Goal: Obtain resource: Obtain resource

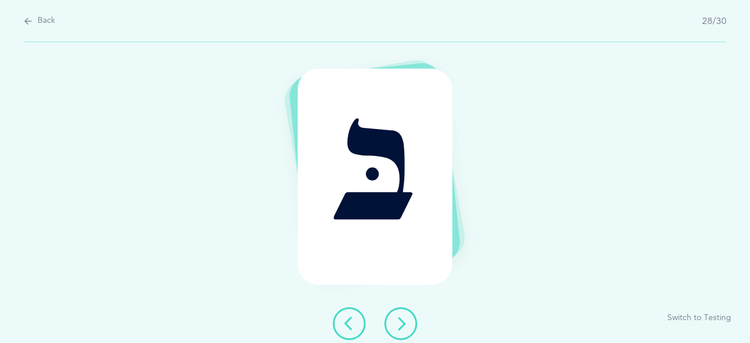
click at [38, 15] on span "Back" at bounding box center [47, 21] width 18 height 12
select select "81"
select select "single"
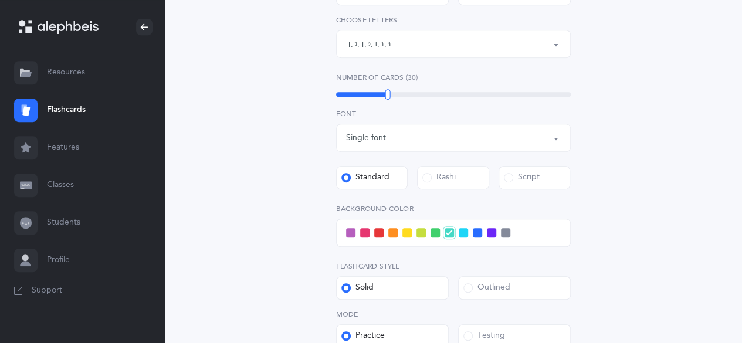
scroll to position [293, 0]
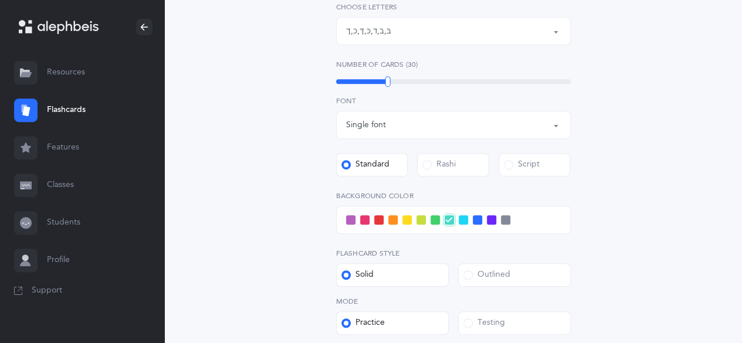
click at [362, 220] on span at bounding box center [364, 219] width 9 height 9
click at [0, 0] on input "checkbox" at bounding box center [0, 0] width 0 height 0
click at [651, 234] on div "Letters and Nekudos Choose your Flashcards options Level 1 - Letters only Level…" at bounding box center [453, 112] width 512 height 651
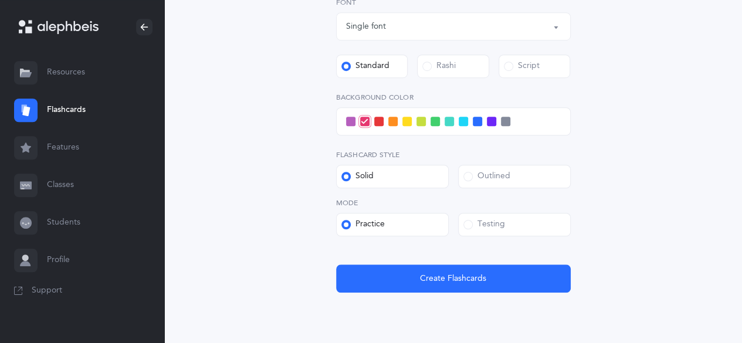
scroll to position [410, 0]
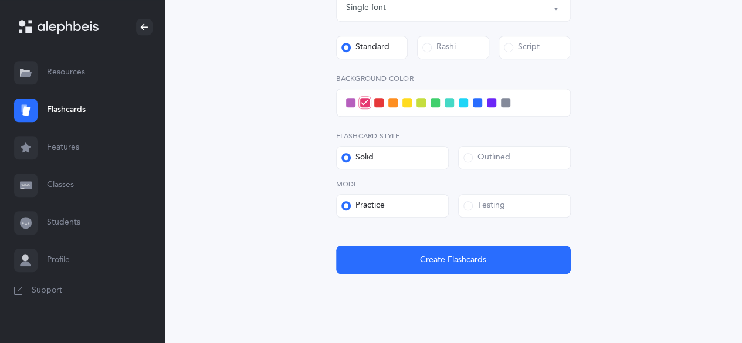
click at [470, 158] on span at bounding box center [467, 157] width 9 height 9
click at [0, 0] on input "Outlined" at bounding box center [0, 0] width 0 height 0
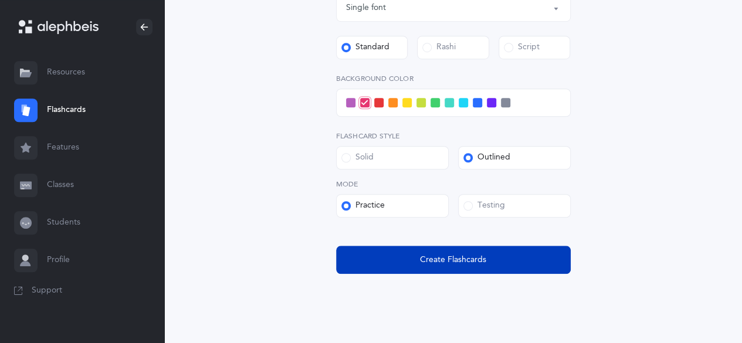
click at [517, 259] on button "Create Flashcards" at bounding box center [453, 260] width 235 height 28
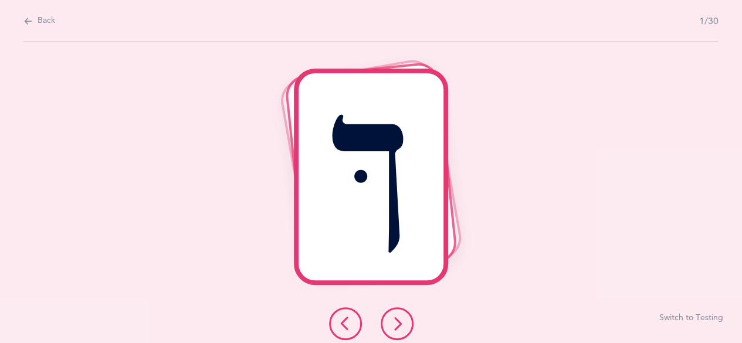
scroll to position [0, 0]
click at [402, 325] on icon at bounding box center [401, 324] width 14 height 14
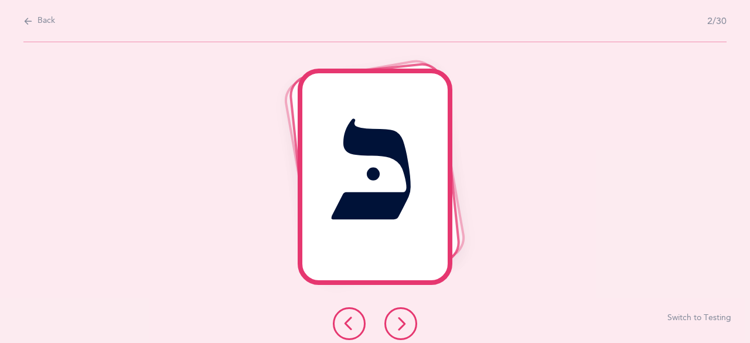
click at [404, 321] on icon at bounding box center [401, 324] width 14 height 14
click at [409, 324] on button at bounding box center [401, 323] width 33 height 33
click at [407, 320] on icon at bounding box center [401, 324] width 14 height 14
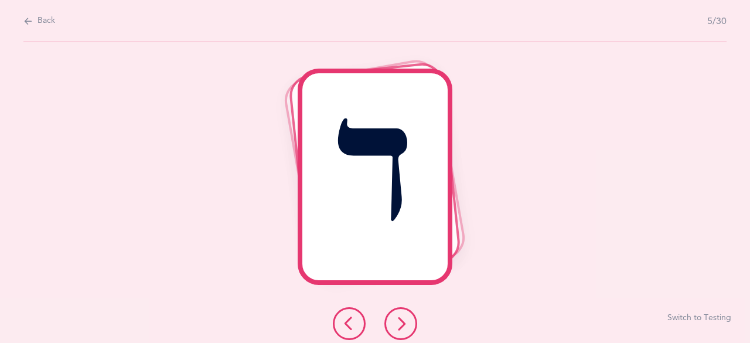
click at [403, 320] on icon at bounding box center [401, 324] width 14 height 14
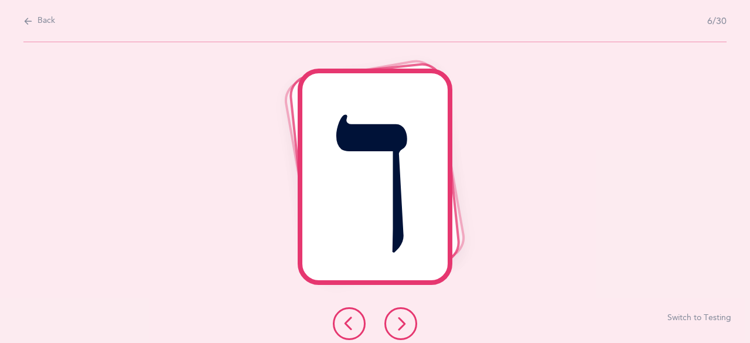
click at [345, 319] on icon at bounding box center [349, 324] width 14 height 14
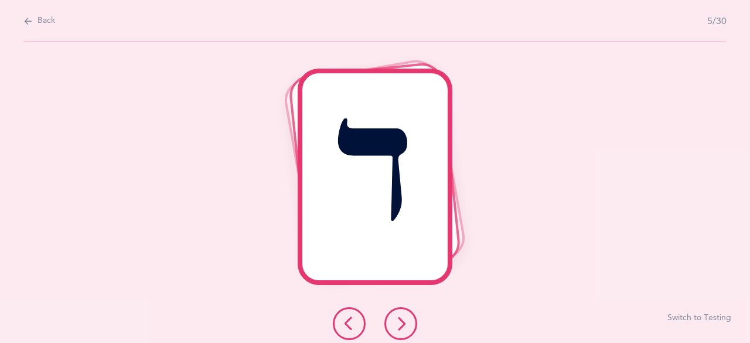
click at [405, 322] on icon at bounding box center [401, 324] width 14 height 14
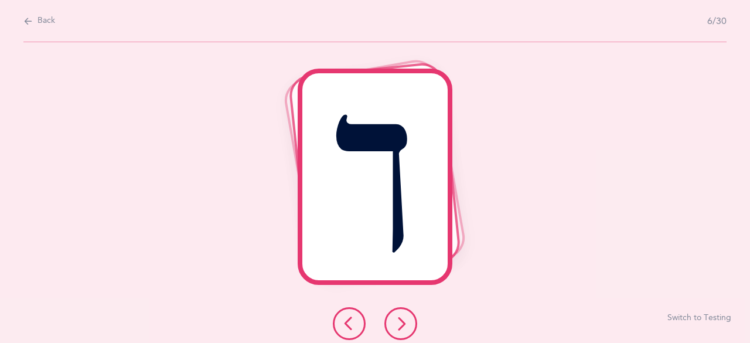
click at [359, 327] on button at bounding box center [349, 323] width 33 height 33
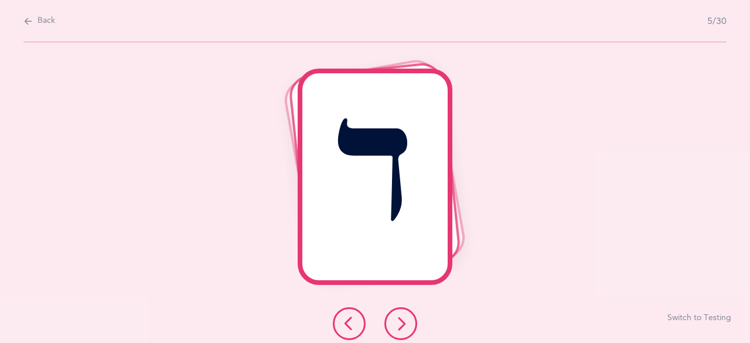
click at [393, 324] on button at bounding box center [401, 323] width 33 height 33
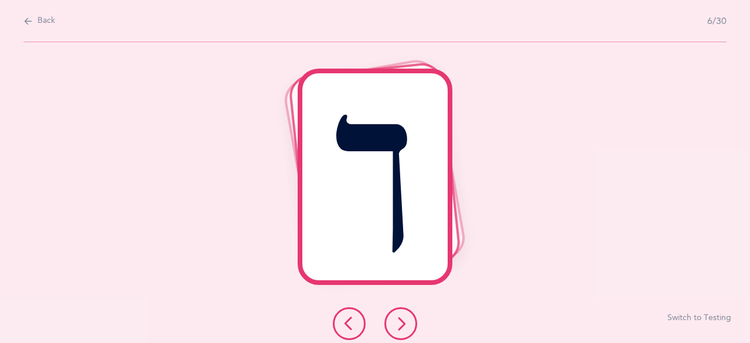
click at [402, 321] on icon at bounding box center [401, 324] width 14 height 14
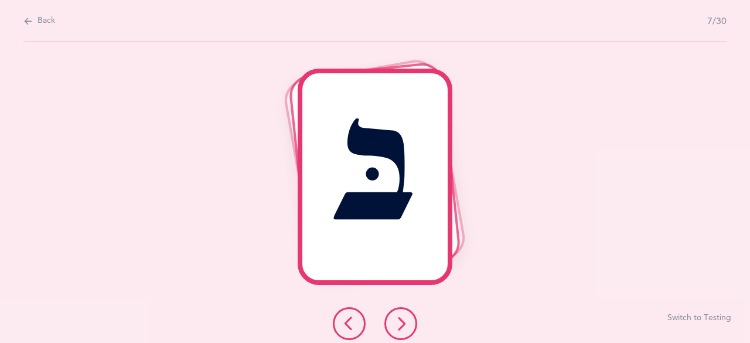
click at [410, 323] on button at bounding box center [401, 323] width 33 height 33
click at [400, 317] on icon at bounding box center [401, 324] width 14 height 14
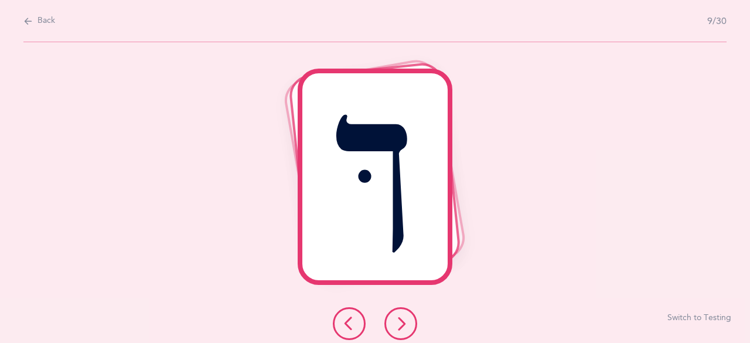
click at [406, 322] on icon at bounding box center [401, 324] width 14 height 14
click at [361, 324] on button at bounding box center [349, 323] width 33 height 33
click at [405, 323] on icon at bounding box center [401, 324] width 14 height 14
click at [397, 317] on icon at bounding box center [401, 324] width 14 height 14
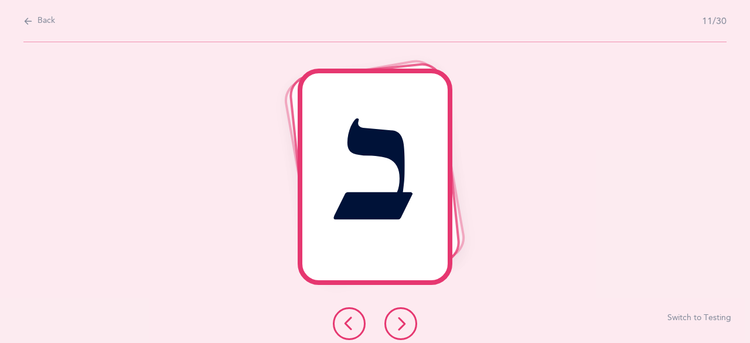
click at [399, 318] on icon at bounding box center [401, 324] width 14 height 14
click at [399, 319] on icon at bounding box center [401, 324] width 14 height 14
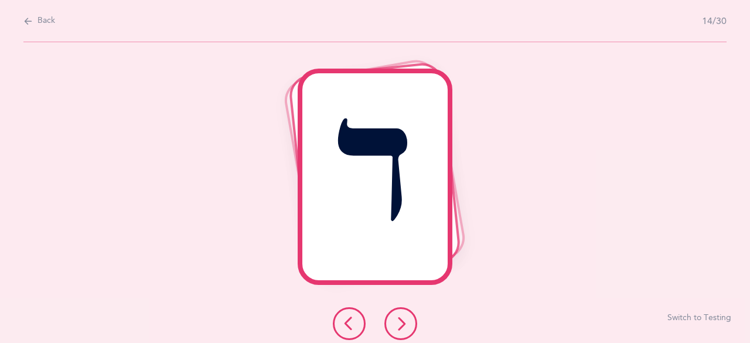
click at [403, 317] on icon at bounding box center [401, 324] width 14 height 14
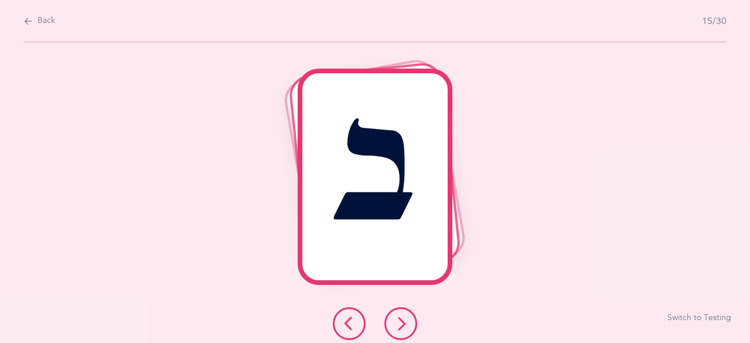
click at [403, 317] on icon at bounding box center [401, 324] width 14 height 14
click at [403, 316] on button at bounding box center [401, 323] width 33 height 33
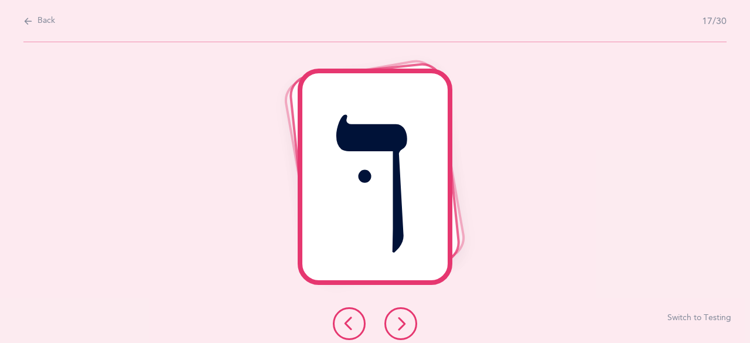
click at [403, 316] on button at bounding box center [401, 323] width 33 height 33
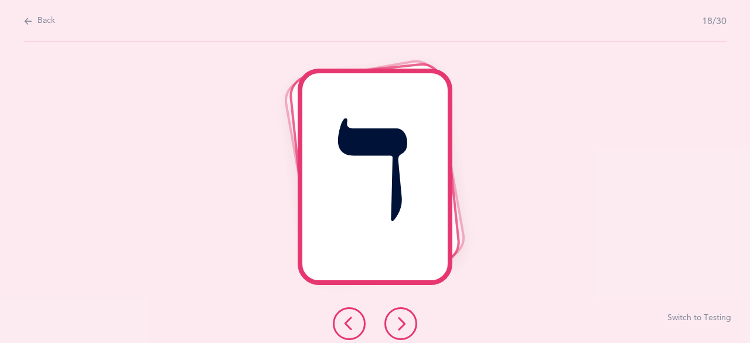
click at [403, 321] on icon at bounding box center [401, 324] width 14 height 14
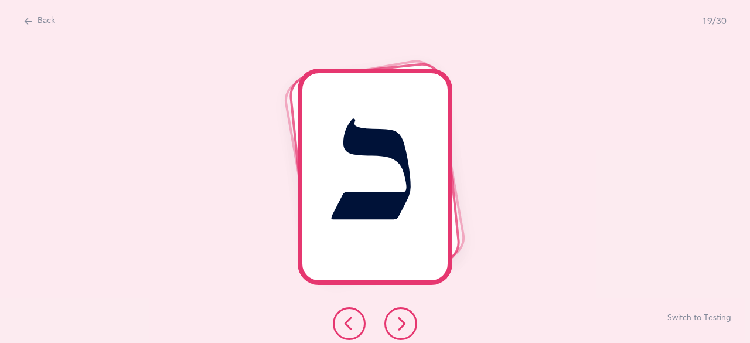
click at [410, 321] on button at bounding box center [401, 323] width 33 height 33
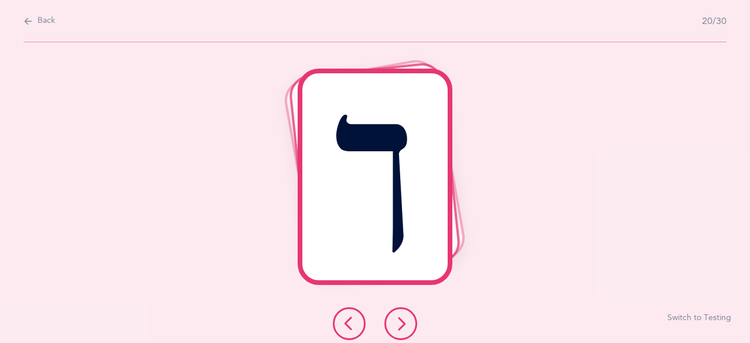
click at [407, 320] on icon at bounding box center [401, 324] width 14 height 14
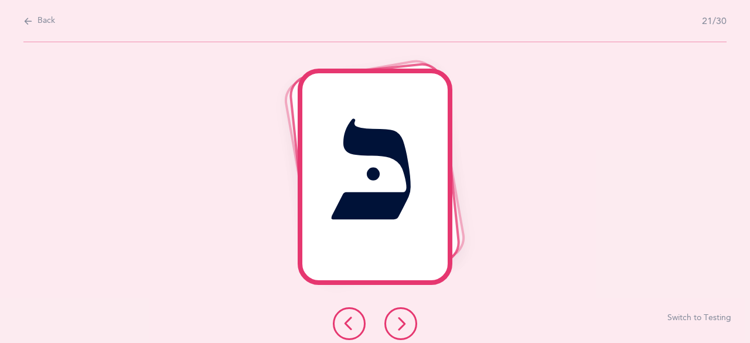
click at [406, 327] on icon at bounding box center [401, 324] width 14 height 14
click at [402, 321] on icon at bounding box center [401, 324] width 14 height 14
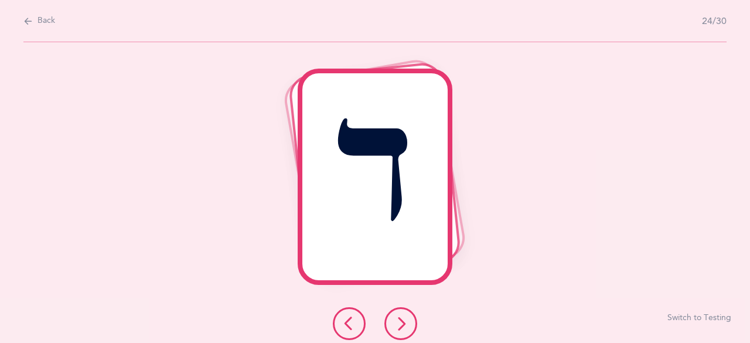
click at [406, 320] on icon at bounding box center [401, 324] width 14 height 14
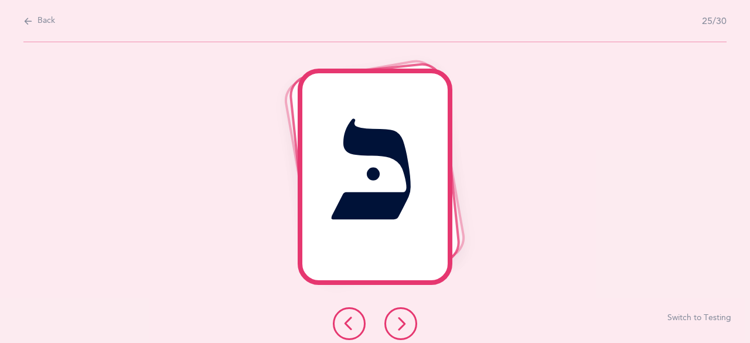
click at [406, 320] on icon at bounding box center [401, 324] width 14 height 14
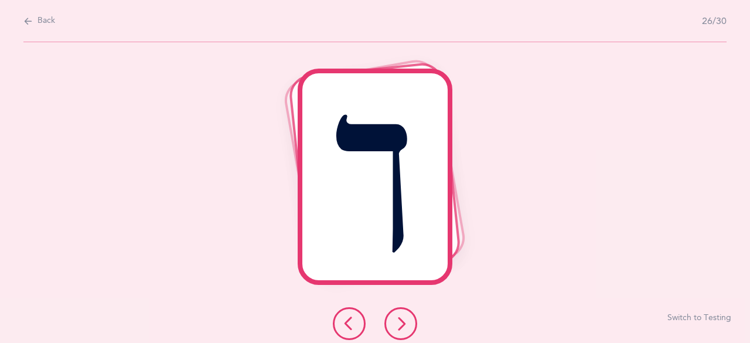
click at [410, 322] on button at bounding box center [401, 323] width 33 height 33
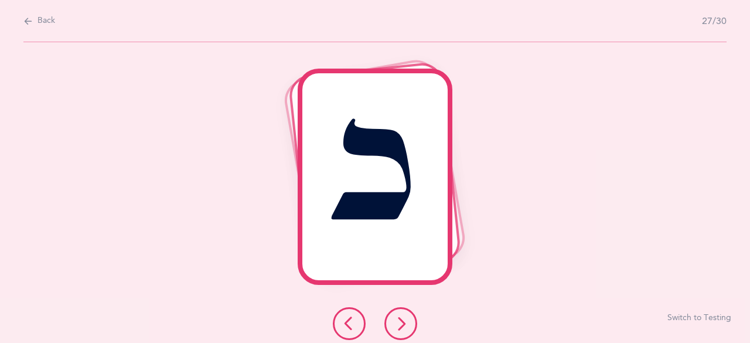
click at [410, 322] on button at bounding box center [401, 323] width 33 height 33
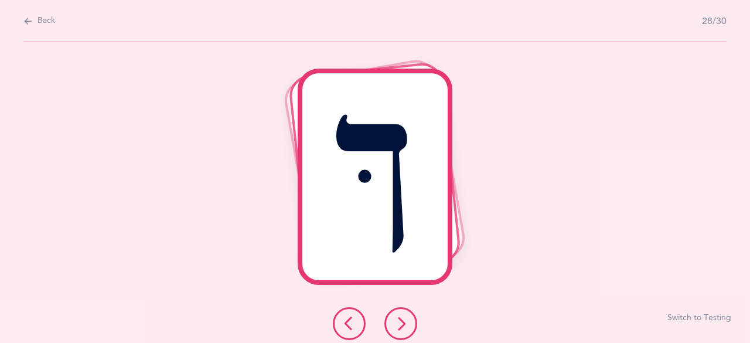
click at [407, 323] on icon at bounding box center [401, 324] width 14 height 14
click at [409, 322] on button at bounding box center [401, 323] width 33 height 33
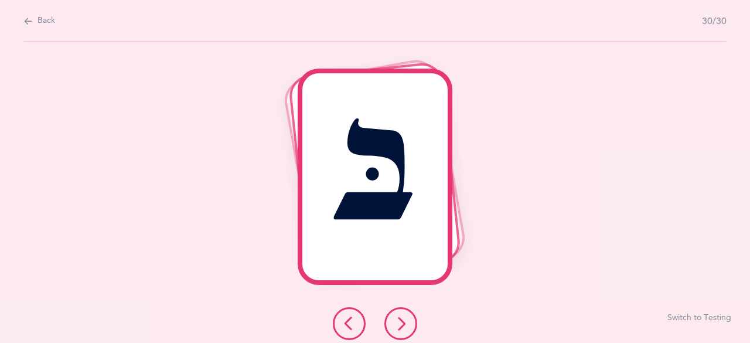
click at [409, 322] on button at bounding box center [401, 323] width 33 height 33
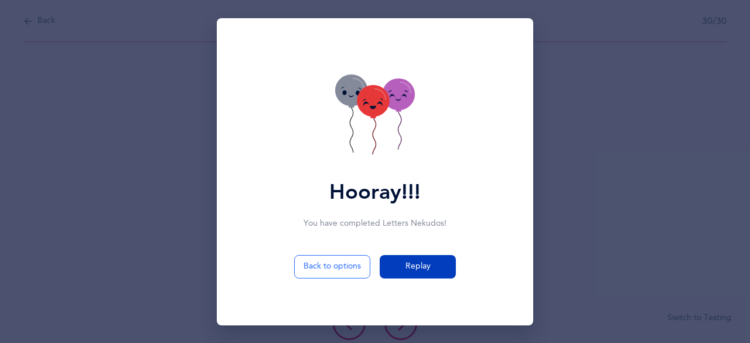
click at [394, 261] on button "Replay" at bounding box center [418, 266] width 76 height 23
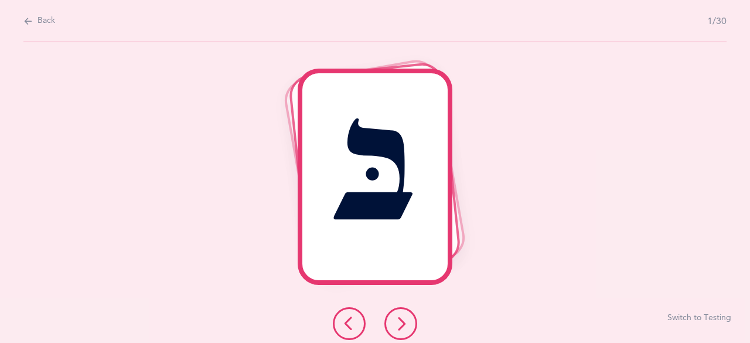
click at [409, 318] on button at bounding box center [401, 323] width 33 height 33
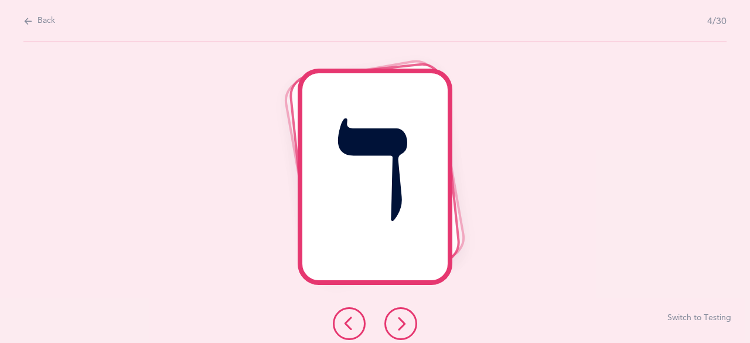
click at [409, 318] on button at bounding box center [401, 323] width 33 height 33
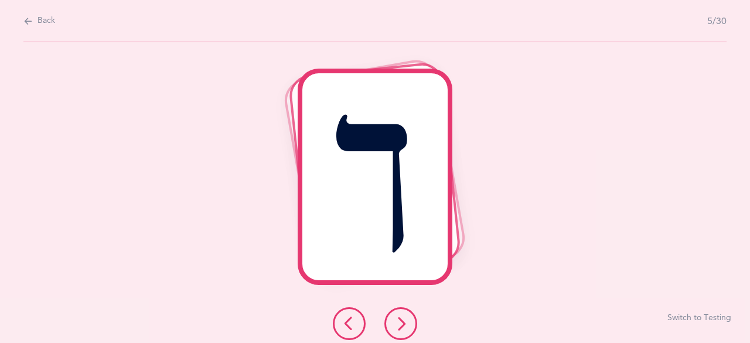
click at [409, 318] on button at bounding box center [401, 323] width 33 height 33
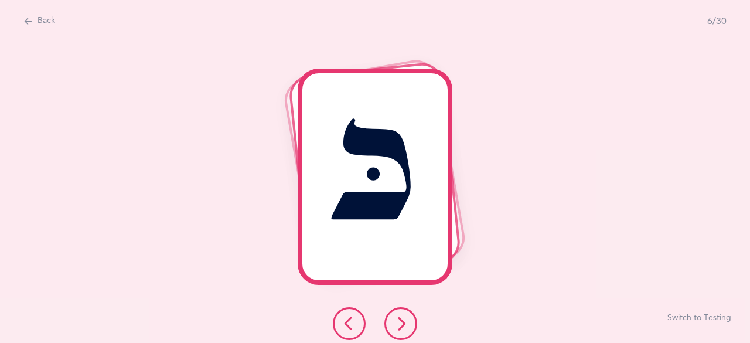
click at [409, 318] on button at bounding box center [401, 323] width 33 height 33
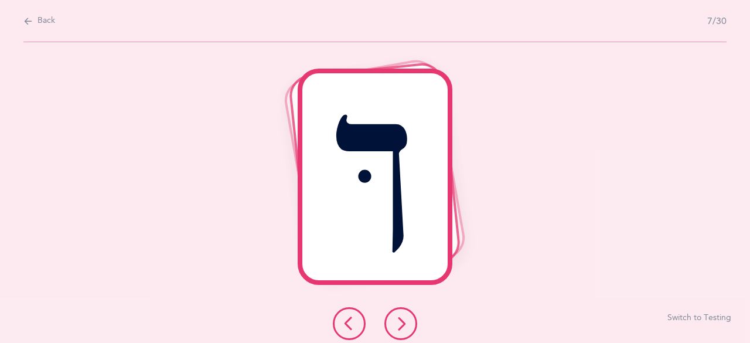
click at [409, 318] on button at bounding box center [401, 323] width 33 height 33
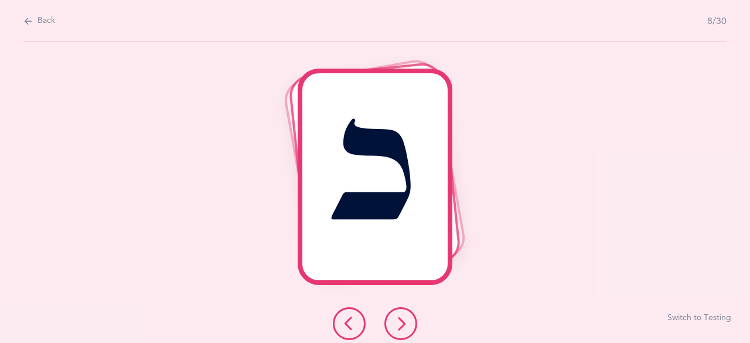
click at [407, 318] on icon at bounding box center [401, 324] width 14 height 14
click at [402, 316] on button at bounding box center [401, 323] width 33 height 33
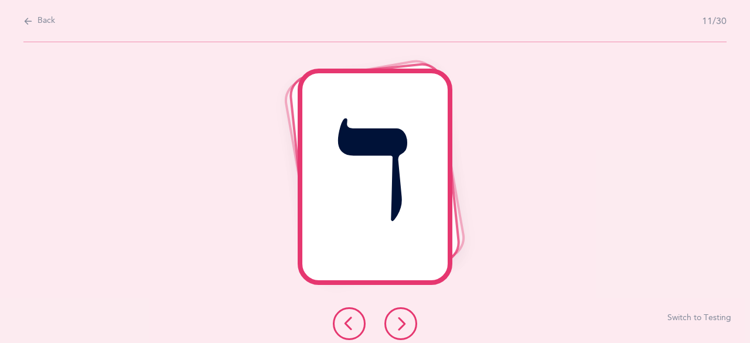
click at [402, 316] on button at bounding box center [401, 323] width 33 height 33
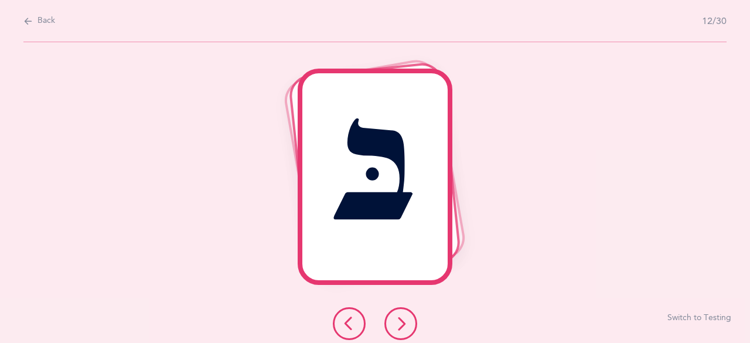
click at [402, 316] on button at bounding box center [401, 323] width 33 height 33
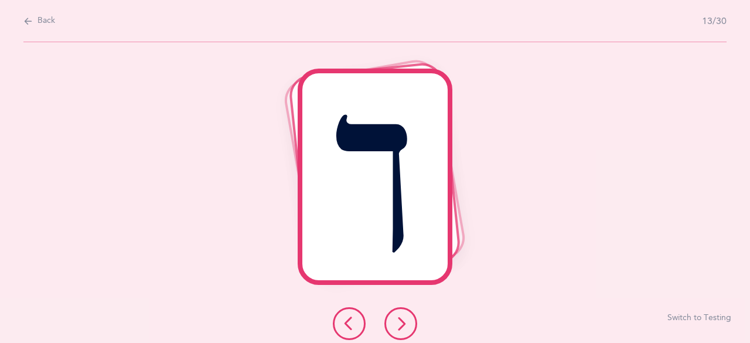
click at [403, 322] on icon at bounding box center [401, 324] width 14 height 14
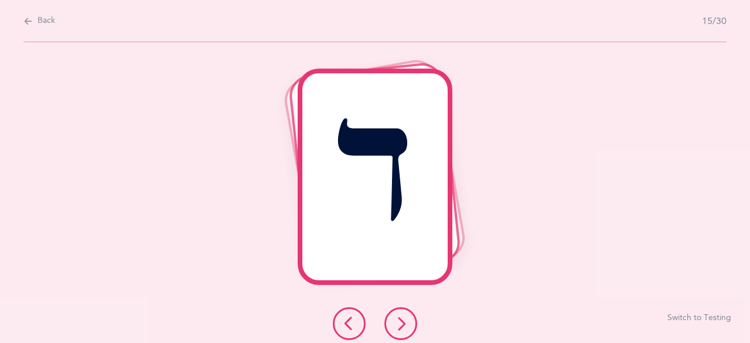
click at [403, 322] on icon at bounding box center [401, 324] width 14 height 14
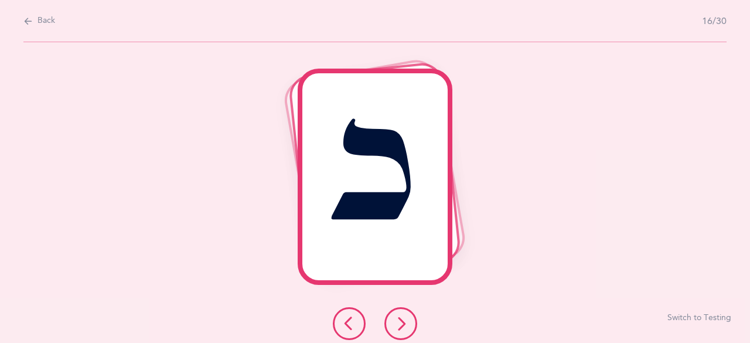
click at [403, 322] on icon at bounding box center [401, 324] width 14 height 14
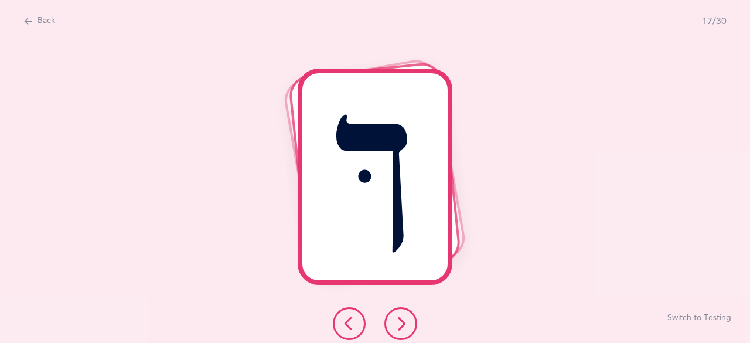
click at [405, 322] on icon at bounding box center [401, 324] width 14 height 14
click at [29, 23] on icon at bounding box center [27, 21] width 9 height 13
select select "81"
select select "single"
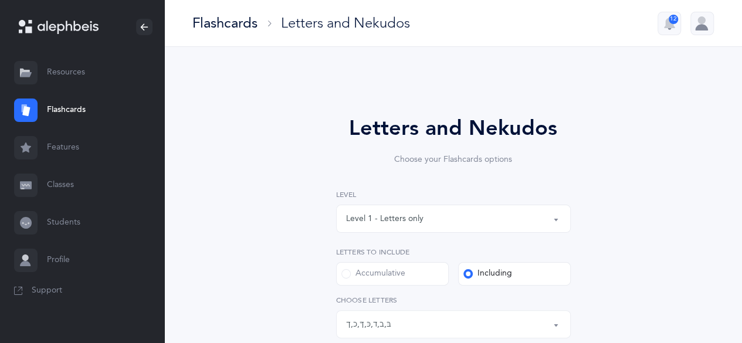
scroll to position [5, 0]
click at [68, 71] on link "Resources" at bounding box center [82, 73] width 164 height 38
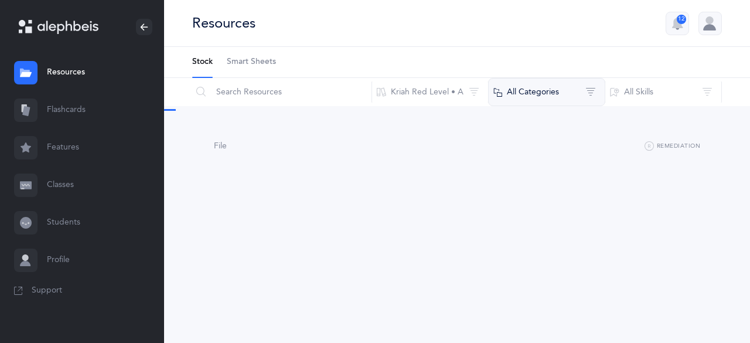
click at [508, 92] on button "All Categories" at bounding box center [546, 92] width 117 height 28
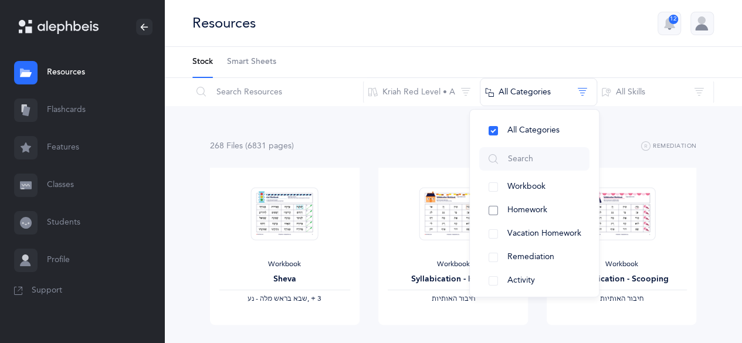
click at [543, 210] on span "Homework" at bounding box center [527, 209] width 40 height 9
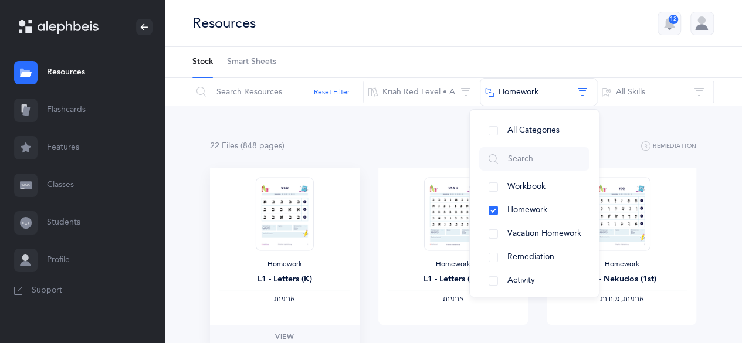
click at [315, 244] on div at bounding box center [284, 213] width 67 height 73
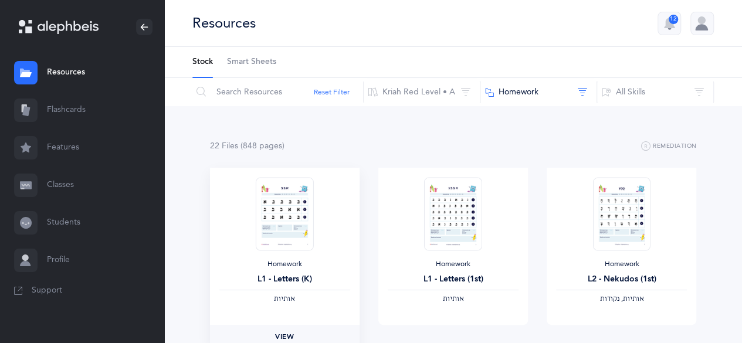
click at [295, 328] on link "View" at bounding box center [285, 336] width 150 height 23
